Goal: Transaction & Acquisition: Purchase product/service

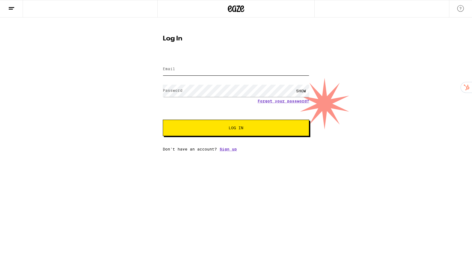
click at [223, 64] on input "Email" at bounding box center [236, 69] width 147 height 12
click at [218, 72] on input "Email" at bounding box center [236, 69] width 147 height 12
type input "[EMAIL_ADDRESS][DOMAIN_NAME]"
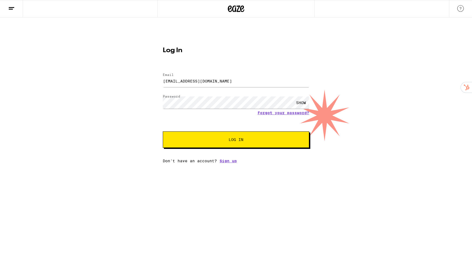
click at [298, 97] on div "SHOW" at bounding box center [301, 103] width 16 height 12
click at [223, 138] on span "Log In" at bounding box center [236, 140] width 102 height 4
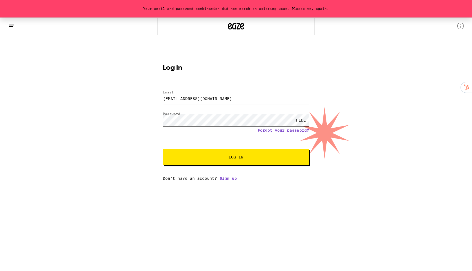
click at [163, 149] on button "Log In" at bounding box center [236, 157] width 147 height 16
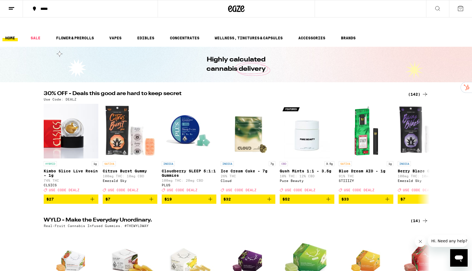
click at [14, 7] on line at bounding box center [11, 7] width 5 height 0
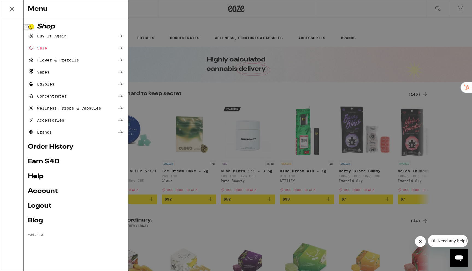
click at [44, 188] on link "Account" at bounding box center [76, 191] width 96 height 7
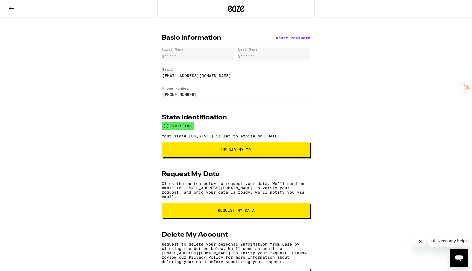
click at [10, 7] on icon at bounding box center [11, 8] width 7 height 7
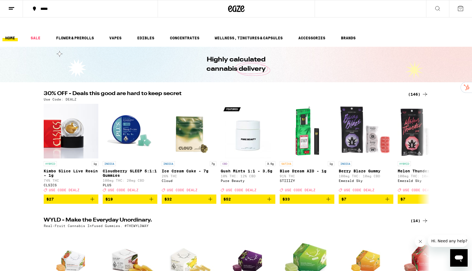
click at [462, 9] on icon at bounding box center [461, 8] width 7 height 7
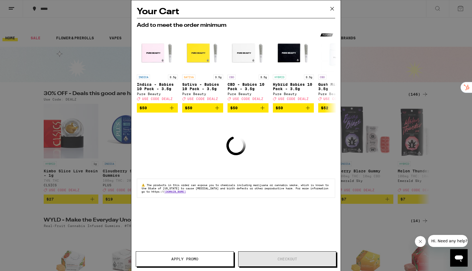
click at [332, 8] on icon at bounding box center [332, 9] width 8 height 8
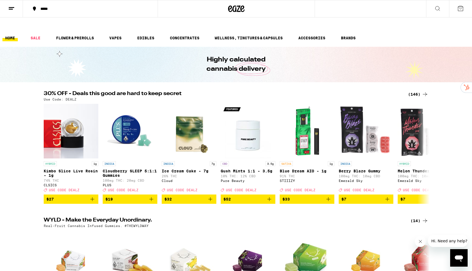
click at [39, 14] on button "*****" at bounding box center [90, 9] width 135 height 16
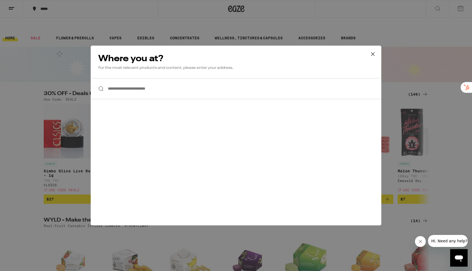
click at [155, 92] on input "**********" at bounding box center [236, 88] width 291 height 21
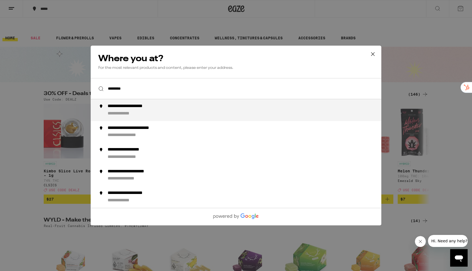
click at [165, 109] on div "**********" at bounding box center [137, 107] width 59 height 6
type input "**********"
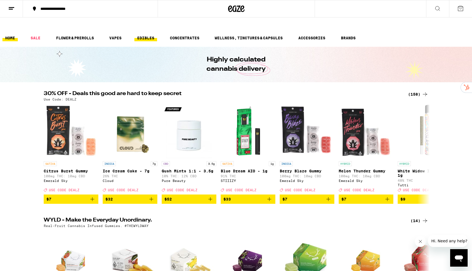
click at [149, 35] on link "EDIBLES" at bounding box center [146, 38] width 23 height 7
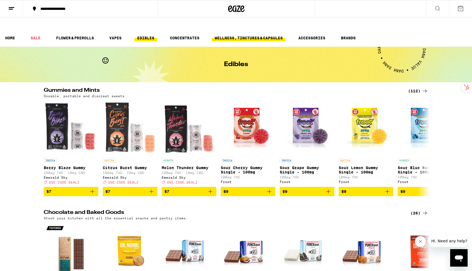
click at [232, 35] on link "WELLNESS, TINCTURES & CAPSULES" at bounding box center [249, 38] width 74 height 7
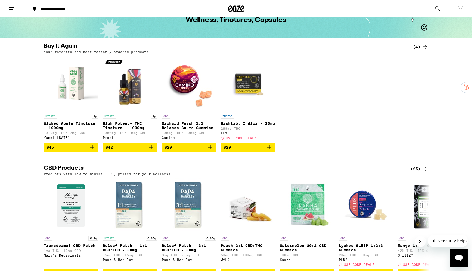
scroll to position [46, 0]
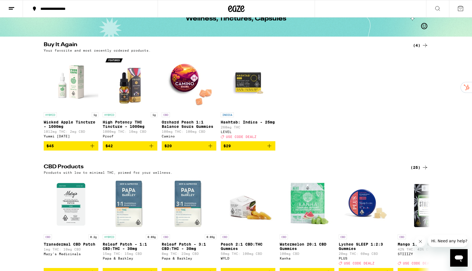
click at [93, 143] on icon "Add to bag" at bounding box center [92, 146] width 7 height 7
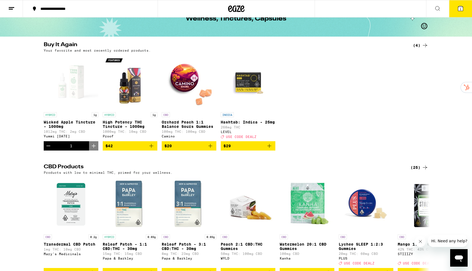
scroll to position [63, 0]
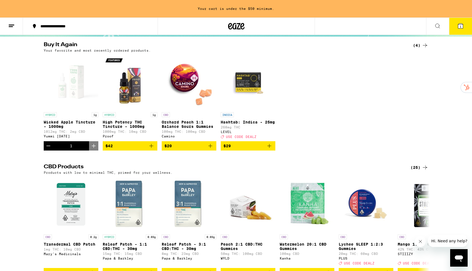
click at [210, 143] on icon "Add to bag" at bounding box center [210, 146] width 7 height 7
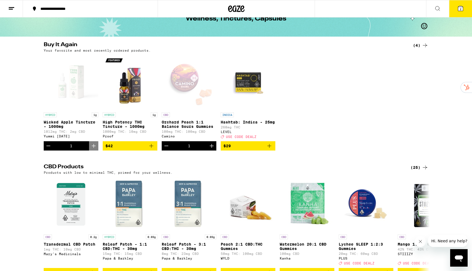
scroll to position [0, 0]
click at [459, 10] on icon at bounding box center [460, 8] width 5 height 5
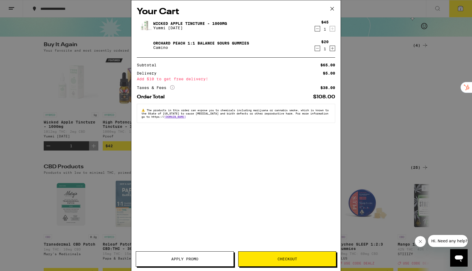
click at [195, 264] on button "Apply Promo" at bounding box center [185, 259] width 98 height 15
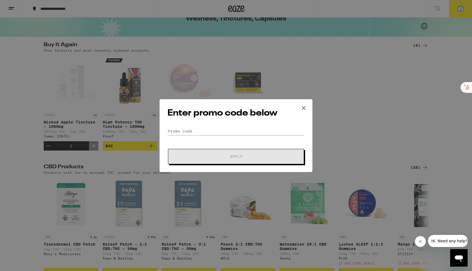
click at [306, 109] on icon at bounding box center [304, 108] width 8 height 8
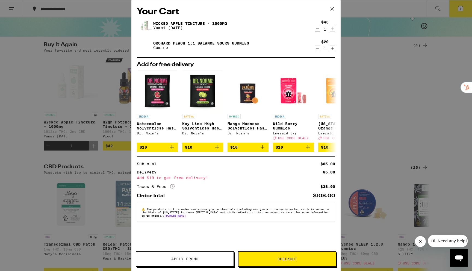
click at [335, 9] on icon at bounding box center [332, 9] width 8 height 8
